Goal: Transaction & Acquisition: Purchase product/service

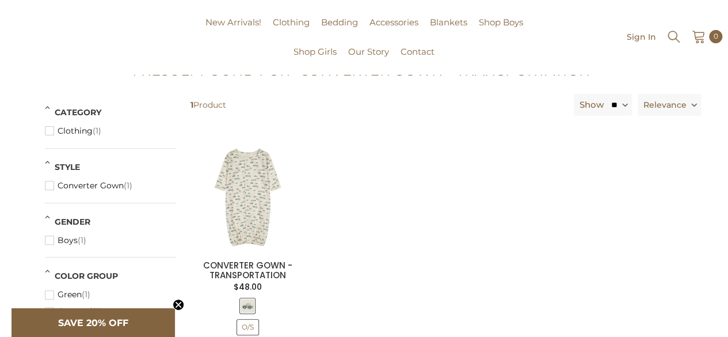
scroll to position [115, 0]
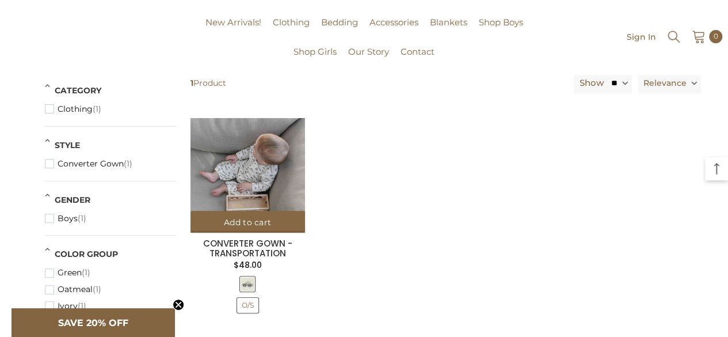
click at [261, 168] on img at bounding box center [247, 175] width 115 height 115
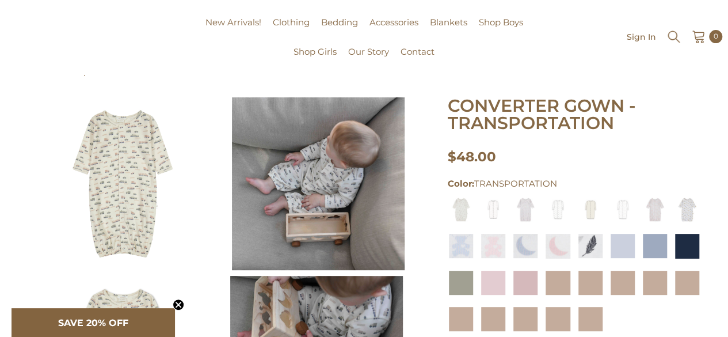
scroll to position [115, 0]
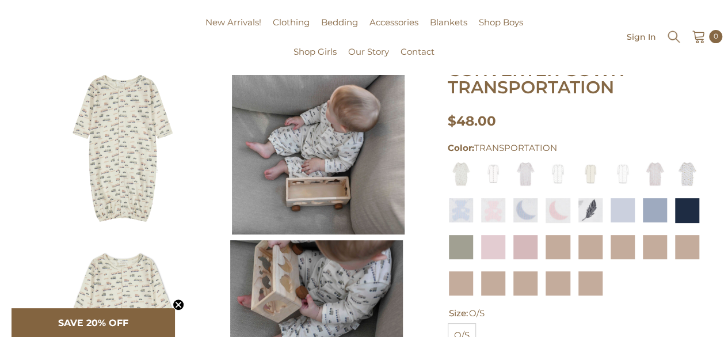
click at [352, 140] on img at bounding box center [318, 148] width 173 height 173
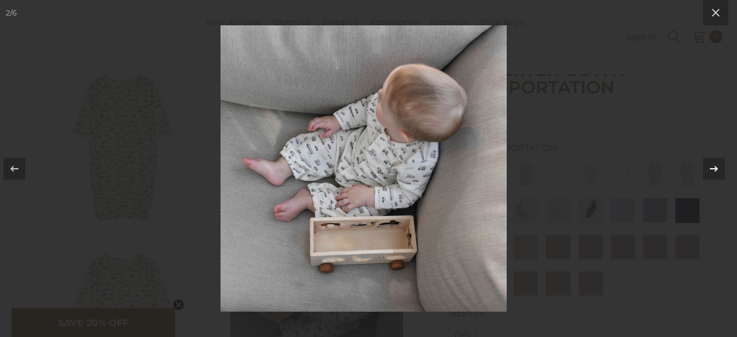
click at [721, 166] on div at bounding box center [714, 169] width 22 height 22
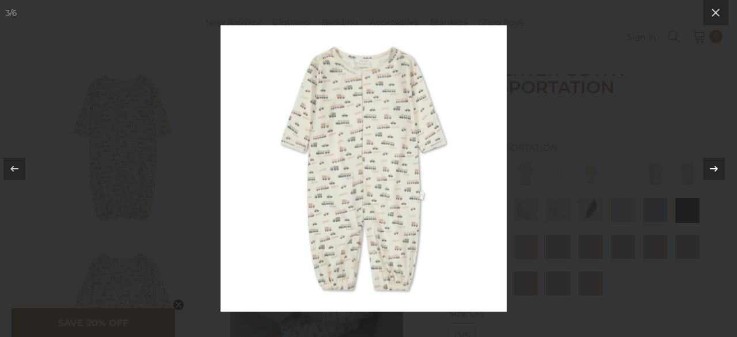
click at [715, 171] on icon at bounding box center [714, 169] width 14 height 14
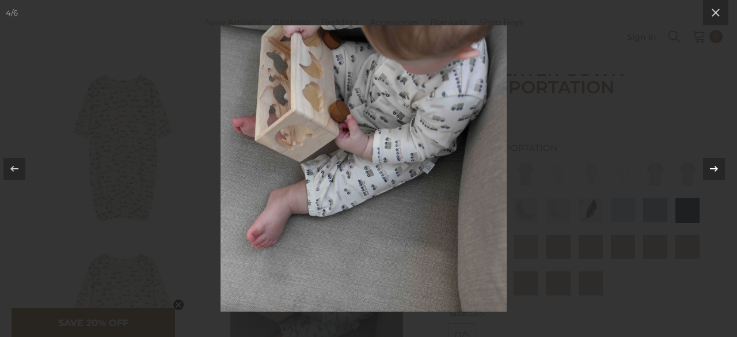
click at [715, 168] on icon at bounding box center [714, 168] width 8 height 6
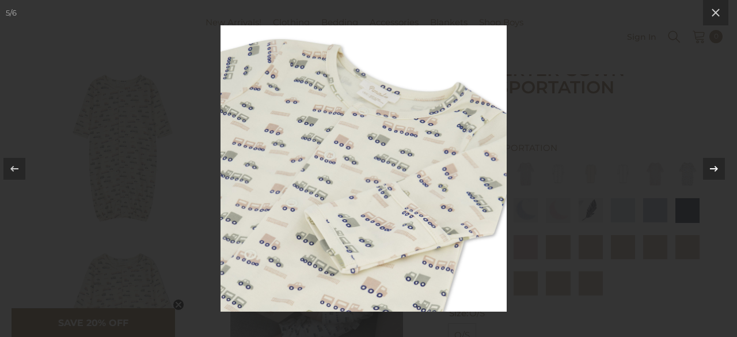
click at [717, 167] on icon at bounding box center [714, 169] width 14 height 14
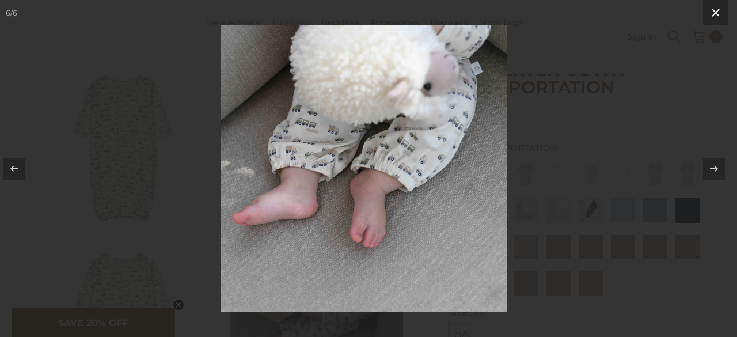
click at [718, 16] on icon at bounding box center [715, 13] width 8 height 8
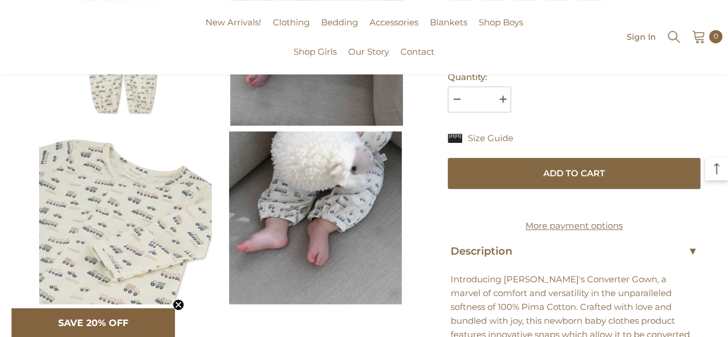
scroll to position [403, 0]
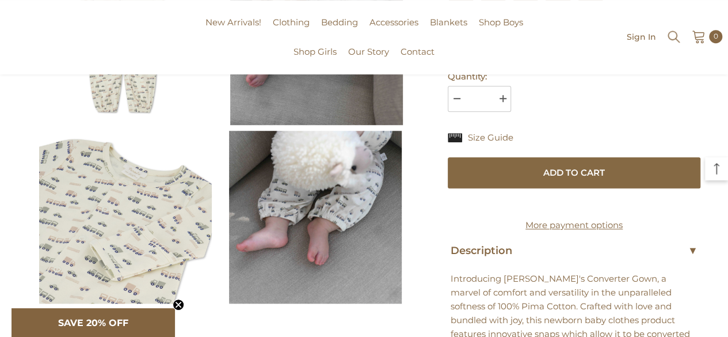
drag, startPoint x: 161, startPoint y: 18, endPoint x: 169, endPoint y: 18, distance: 8.1
click at [161, 18] on div "Pimalu New Arrivals! Clothing Clothing Go to Clothing Two Piece Set Footie Conv…" at bounding box center [364, 37] width 728 height 74
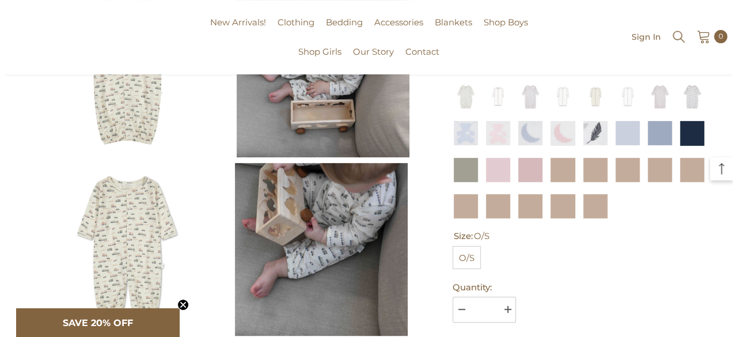
scroll to position [0, 0]
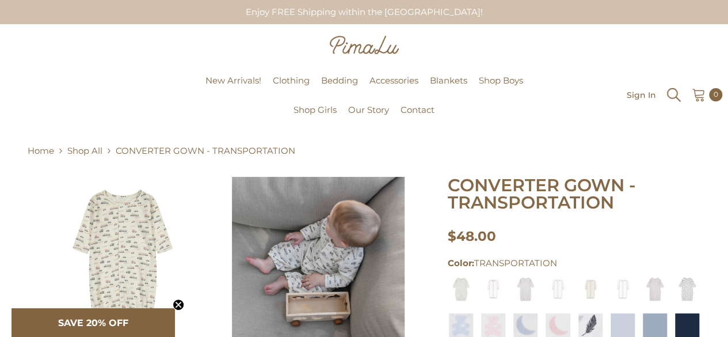
click at [675, 93] on icon "Search" at bounding box center [673, 94] width 17 height 17
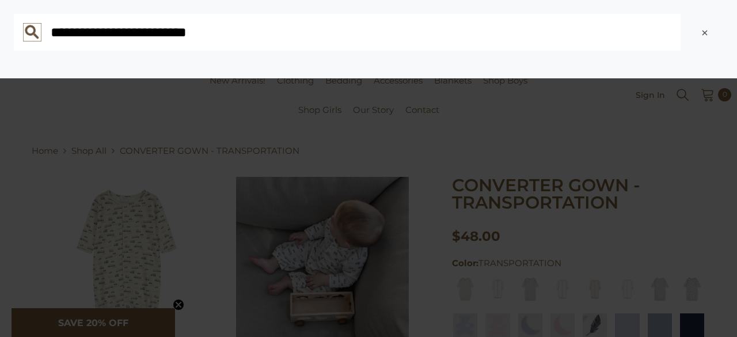
type input "**********"
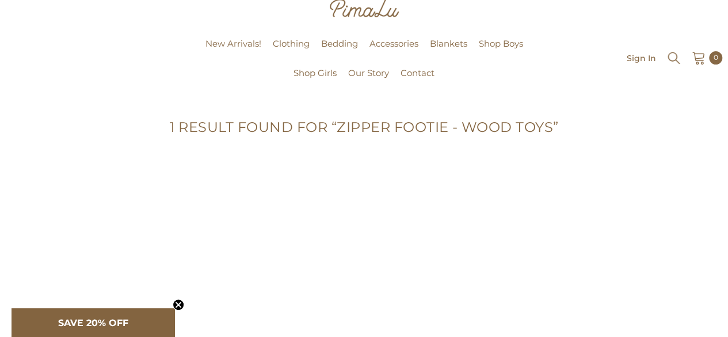
scroll to position [34, 0]
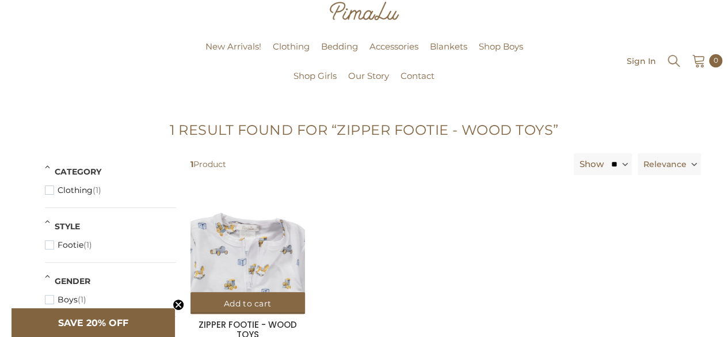
click at [261, 244] on img at bounding box center [247, 256] width 115 height 115
